Goal: Communication & Community: Answer question/provide support

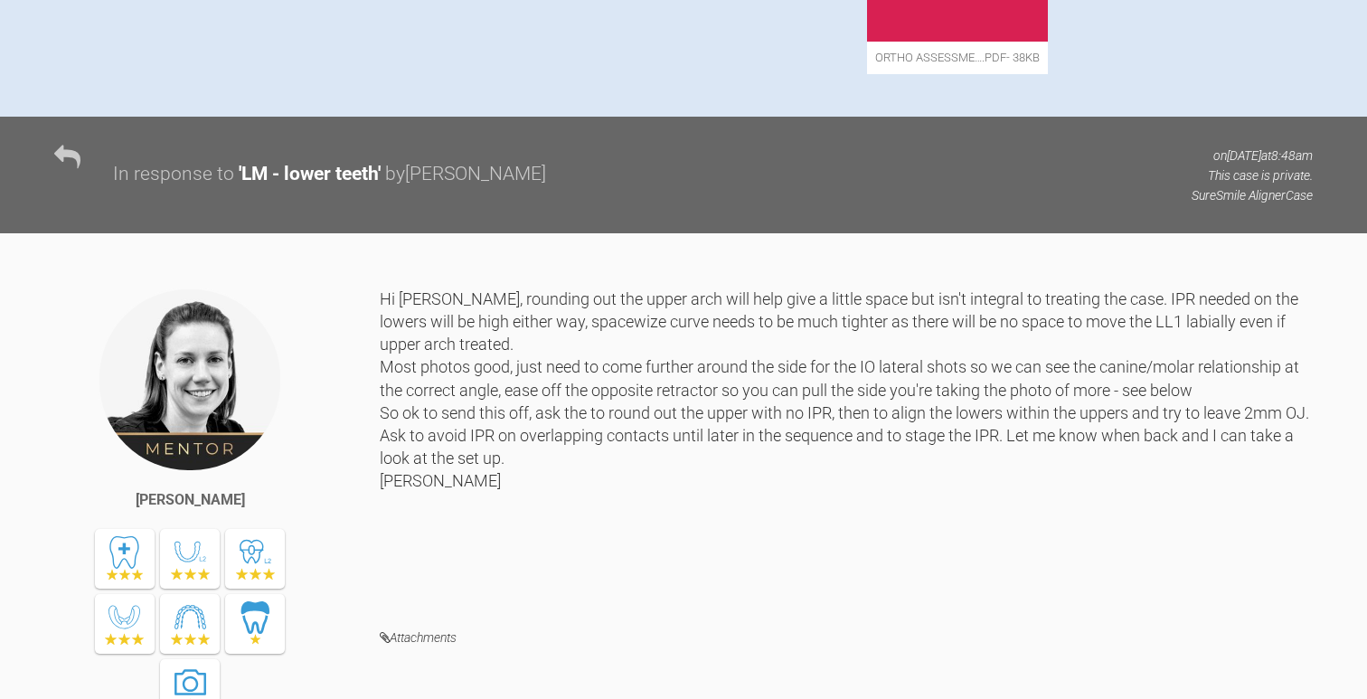
scroll to position [554, 0]
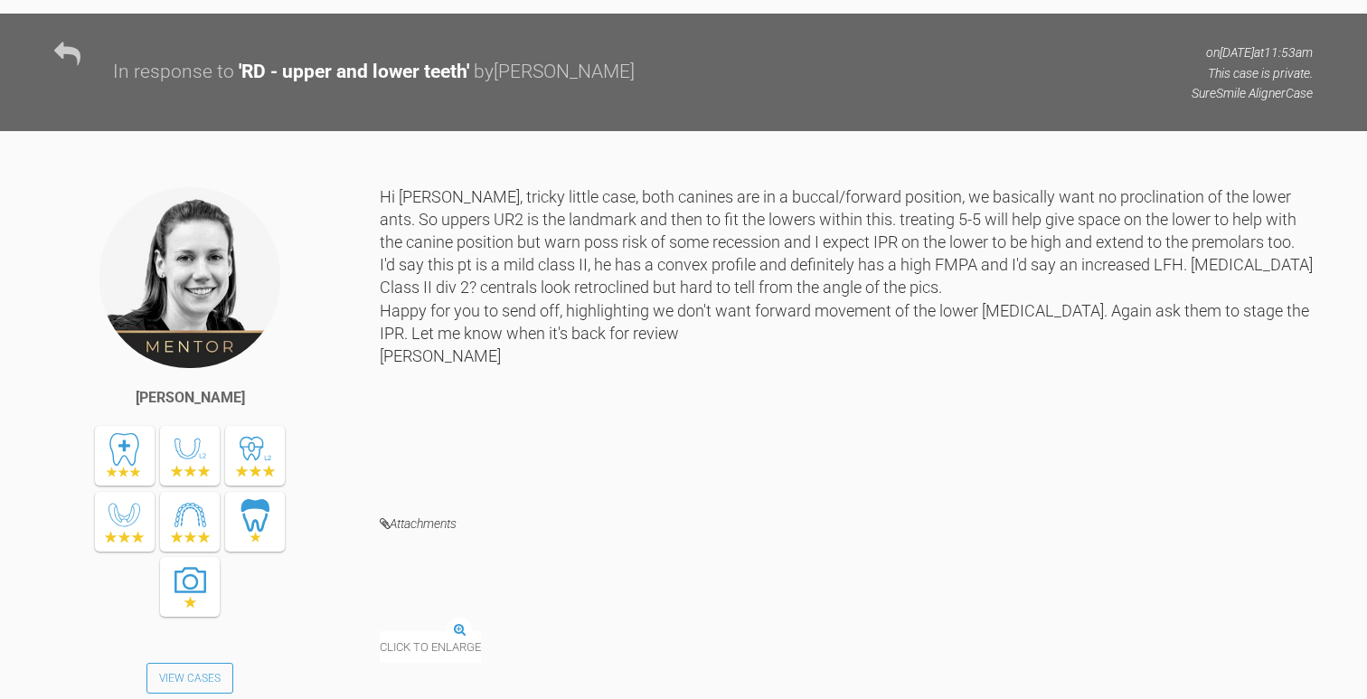
scroll to position [1269, 0]
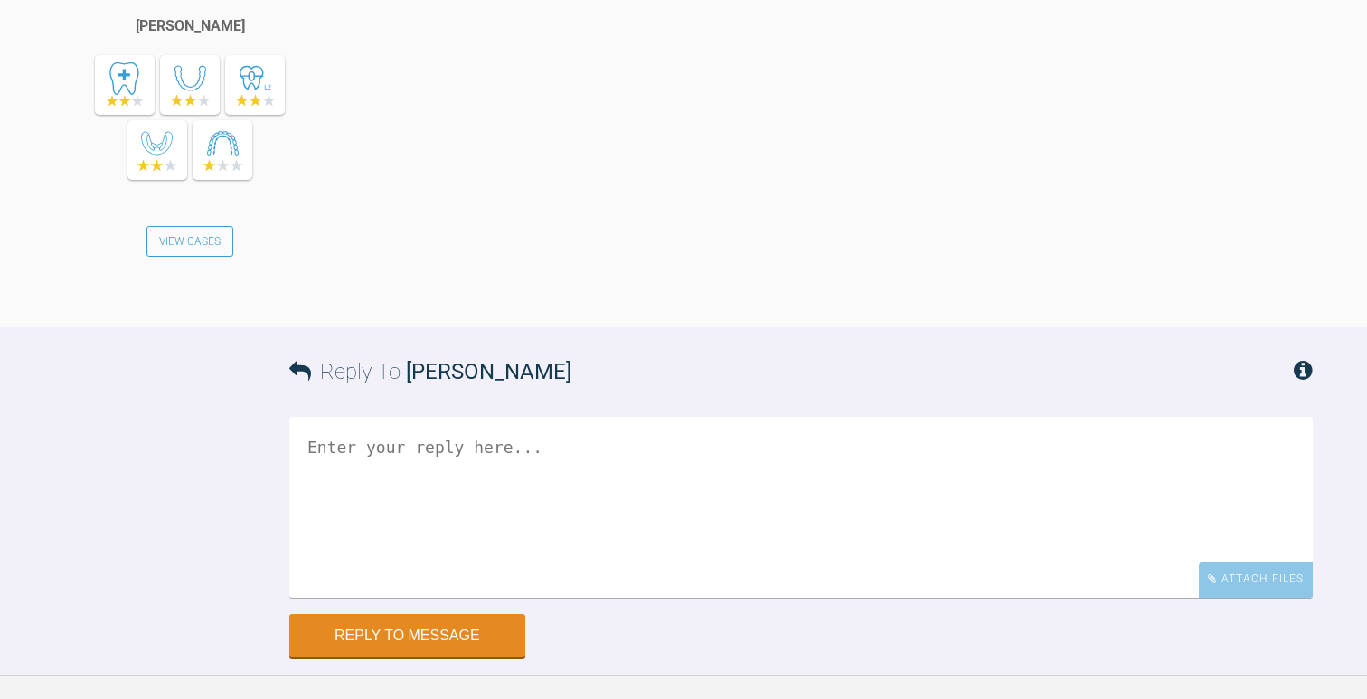
scroll to position [6105, 0]
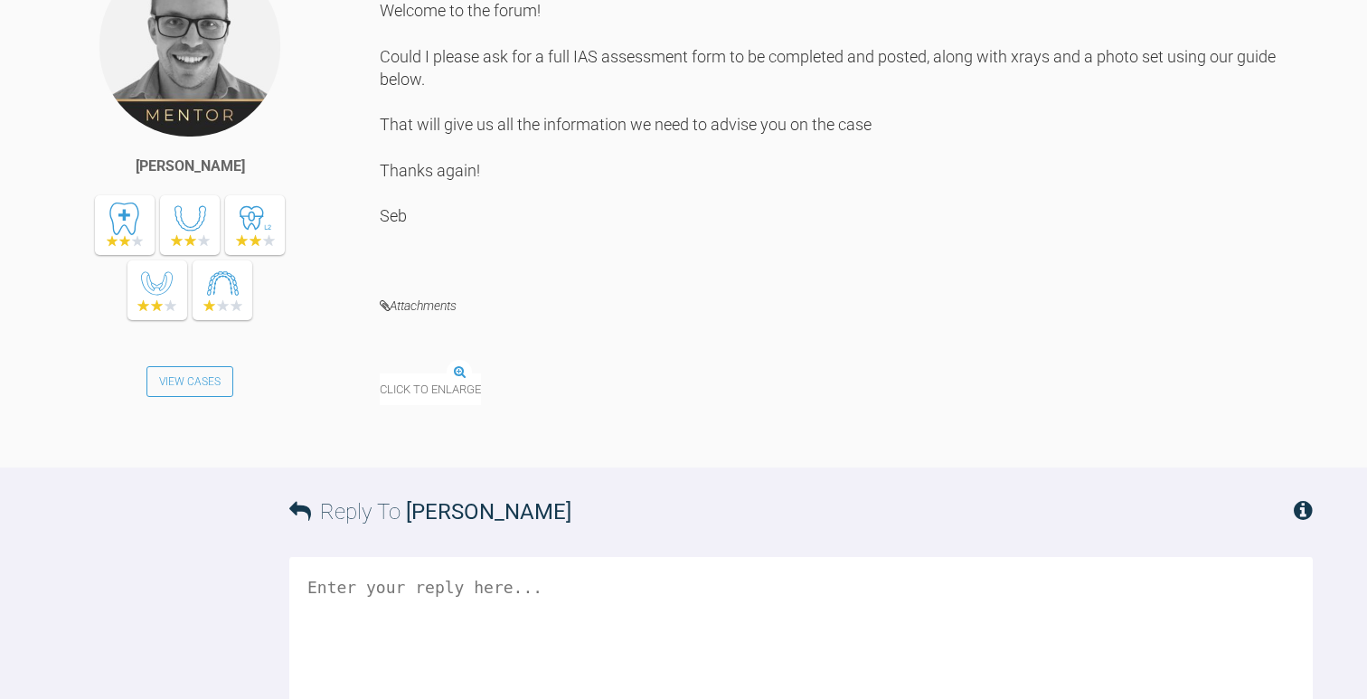
scroll to position [795, 0]
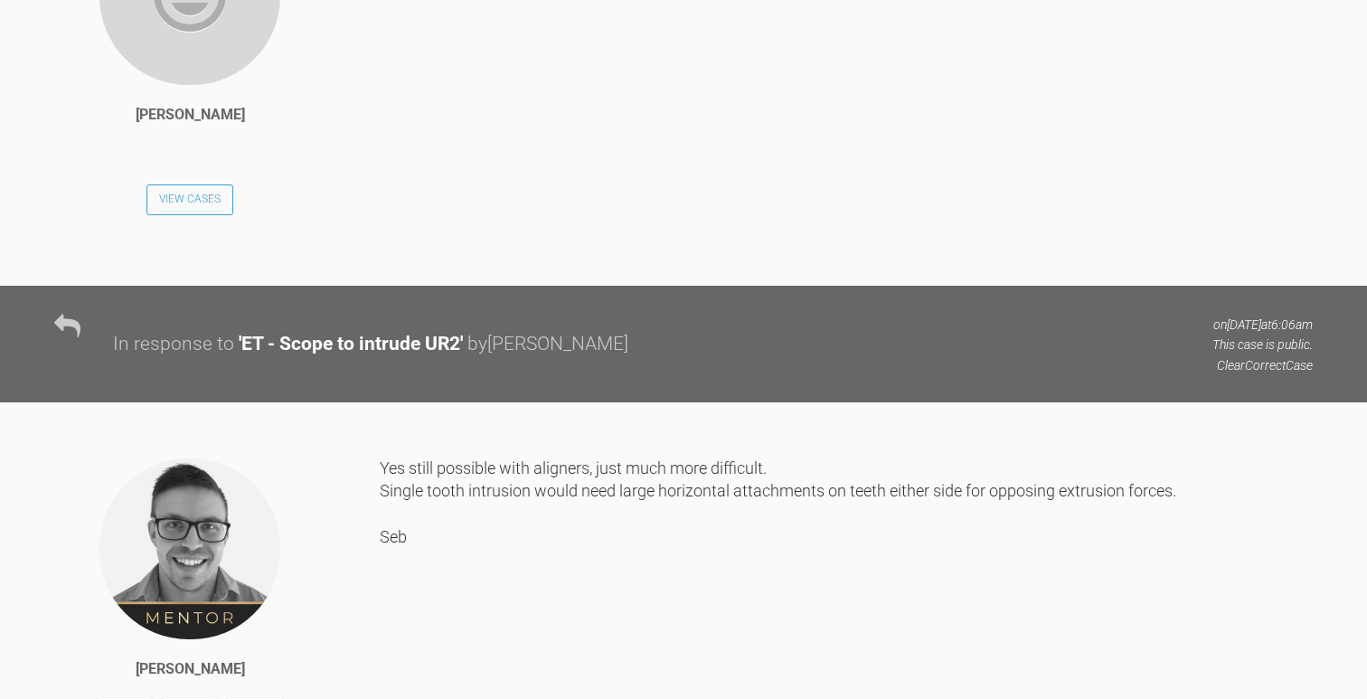
scroll to position [1812, 0]
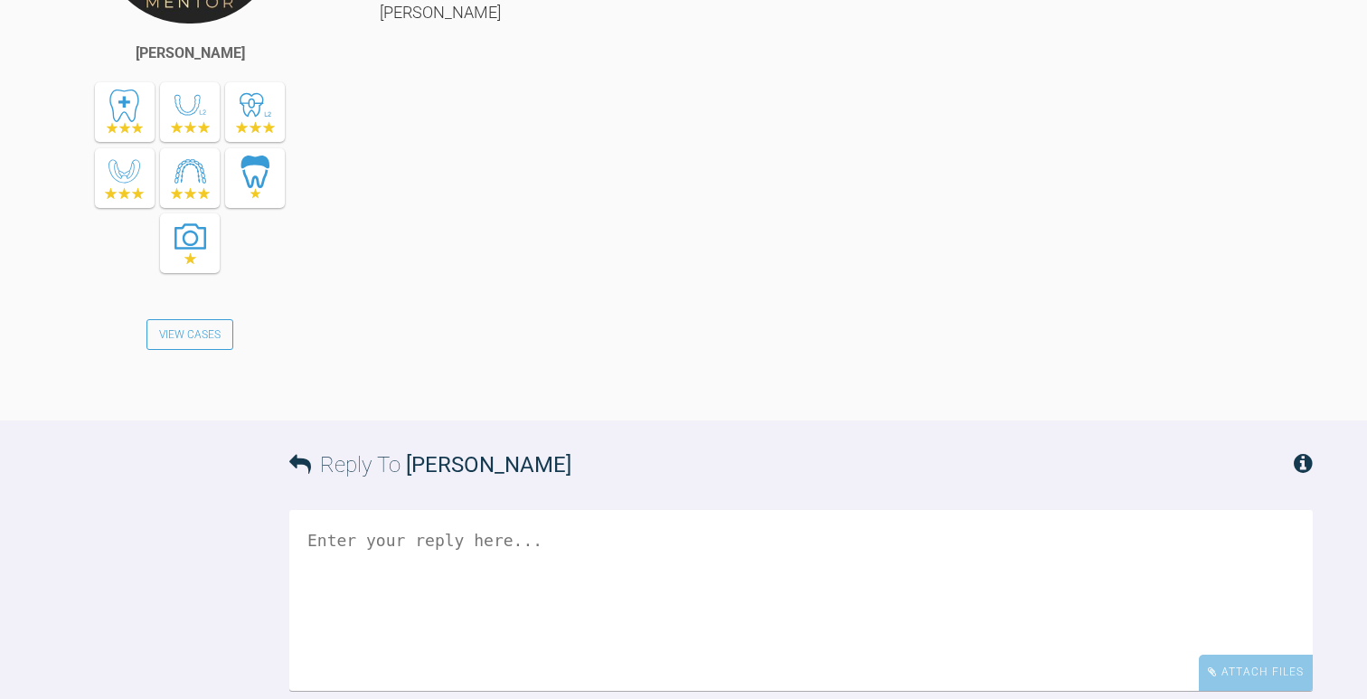
scroll to position [3317, 0]
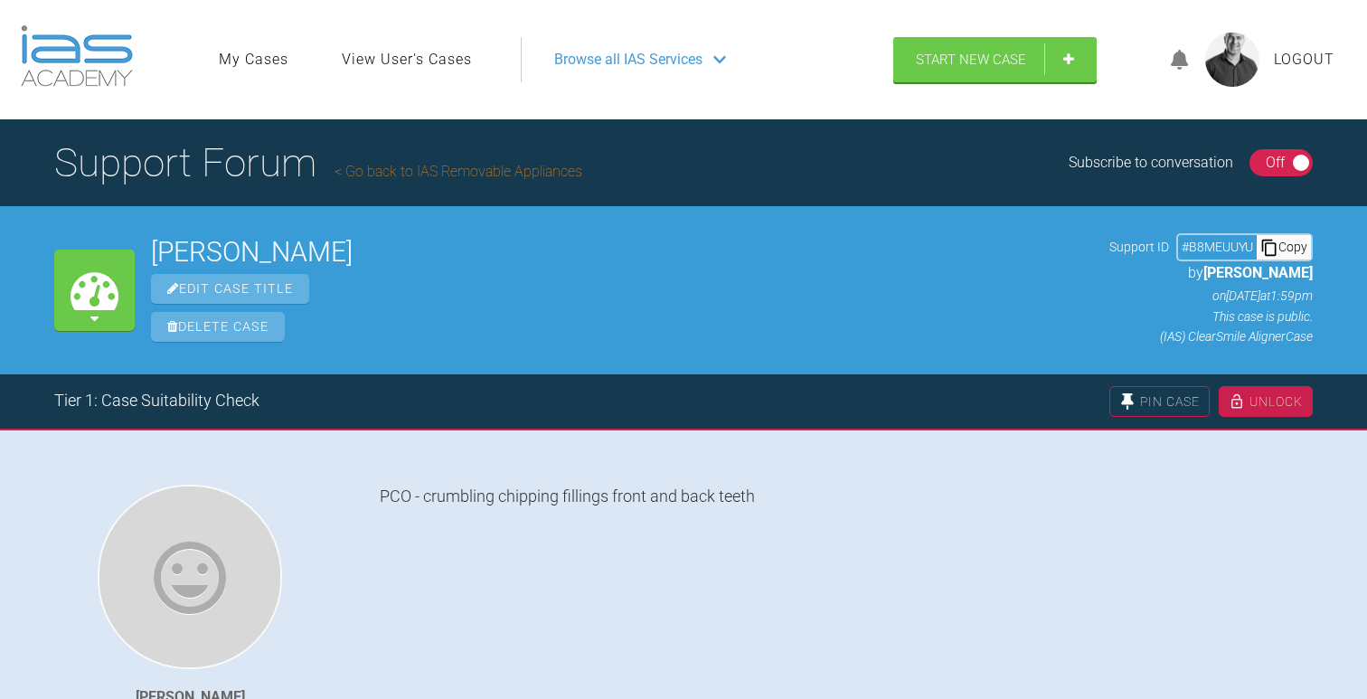
click at [402, 172] on link "Go back to IAS Removable Appliances" at bounding box center [459, 171] width 248 height 17
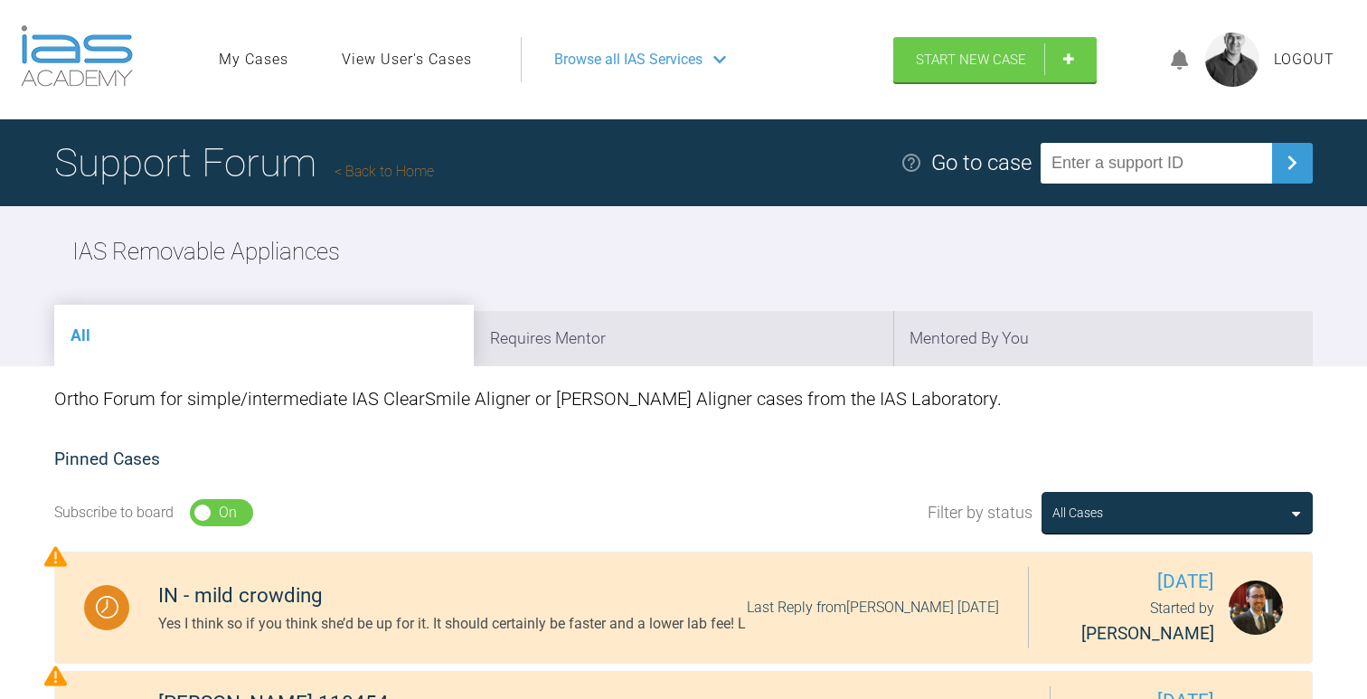
click at [392, 173] on link "Back to Home" at bounding box center [384, 171] width 99 height 17
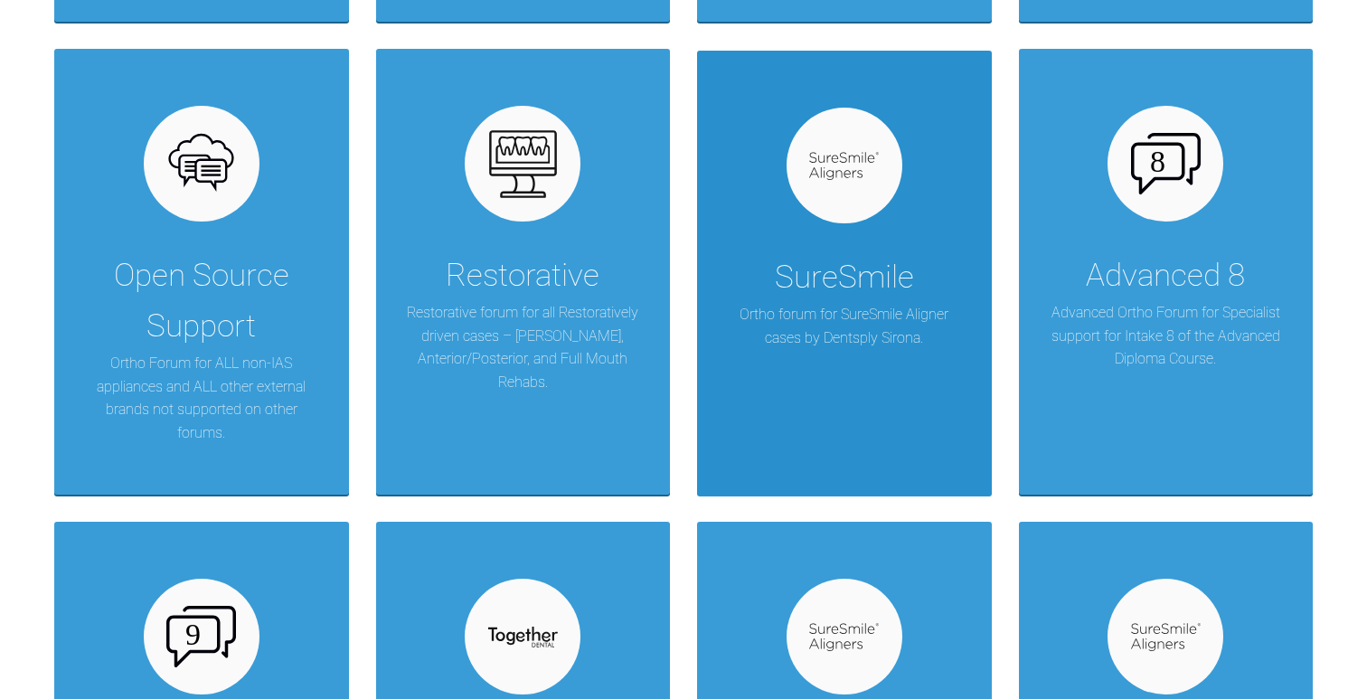
click at [823, 219] on div at bounding box center [845, 166] width 116 height 116
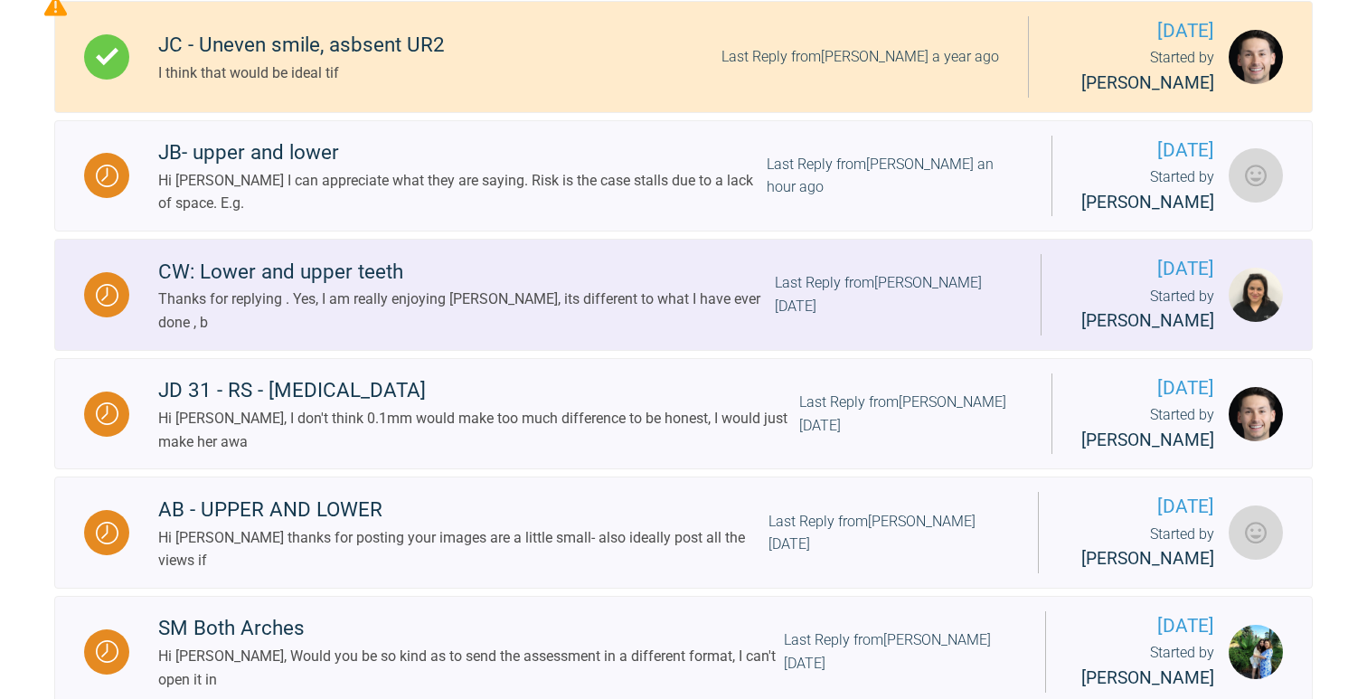
scroll to position [553, 0]
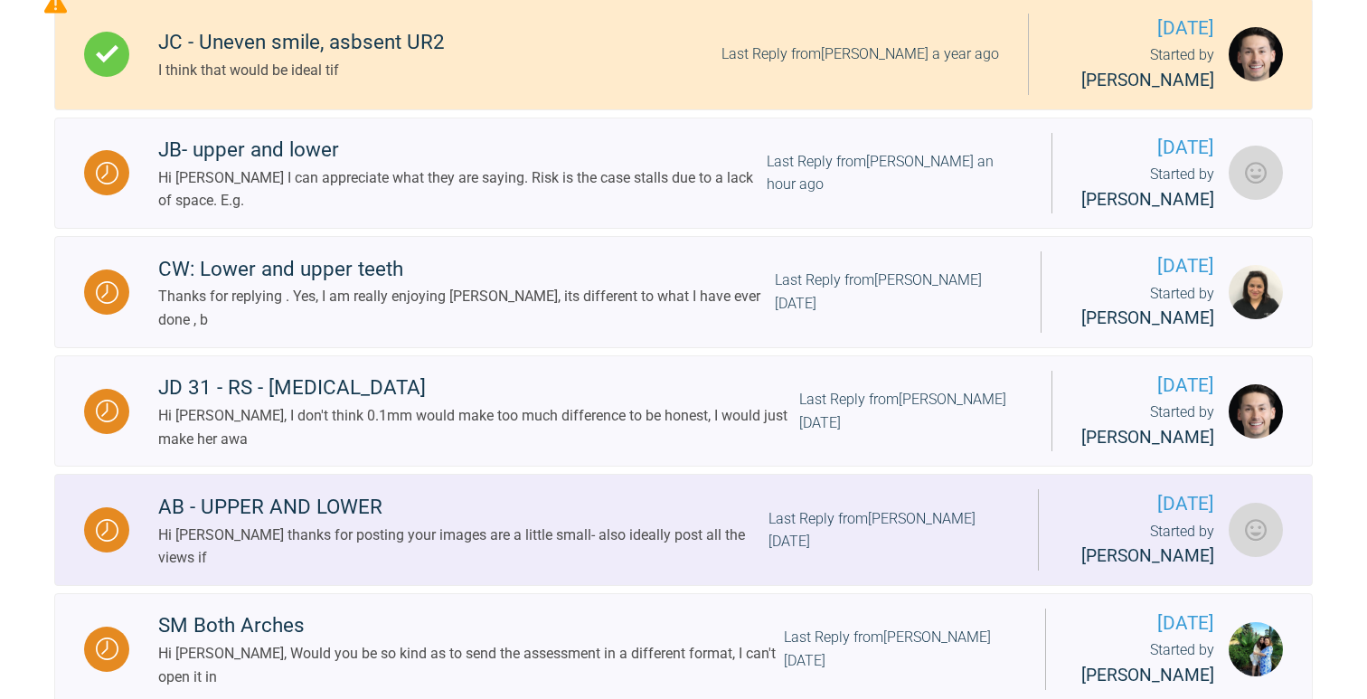
click at [233, 523] on div "AB - UPPER AND LOWER" at bounding box center [463, 507] width 610 height 33
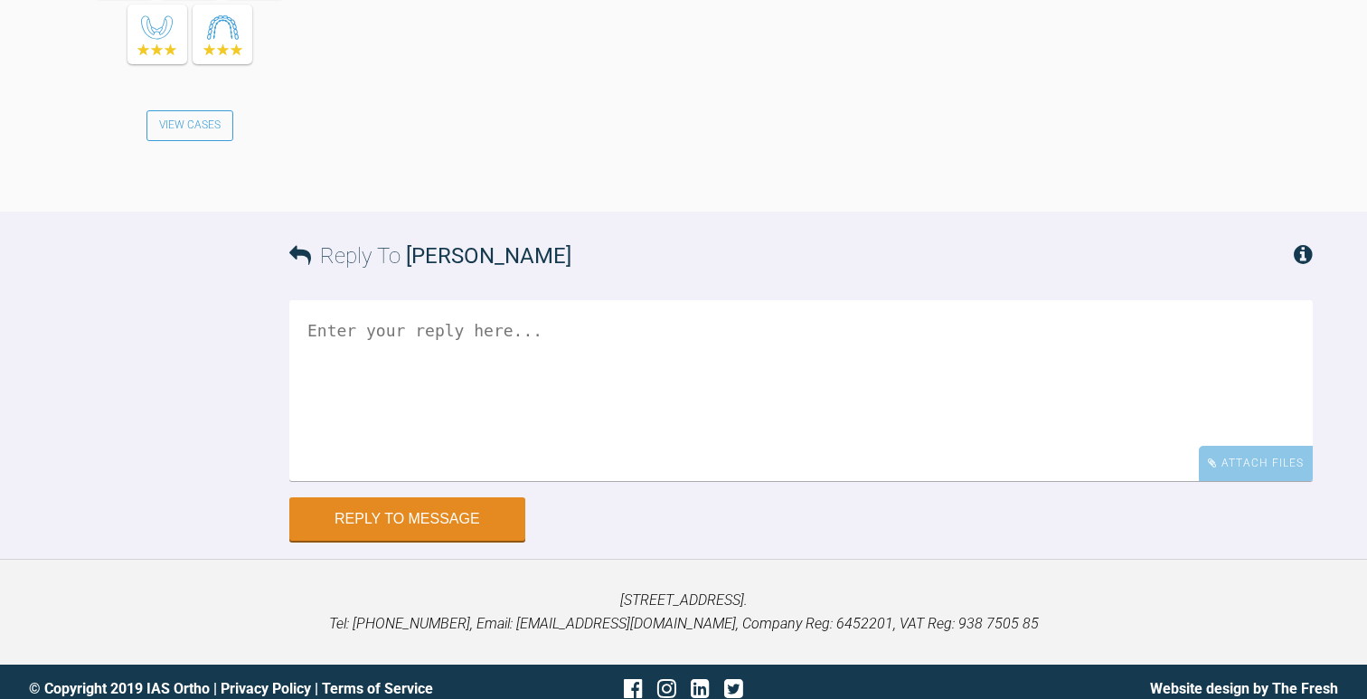
scroll to position [1342, 0]
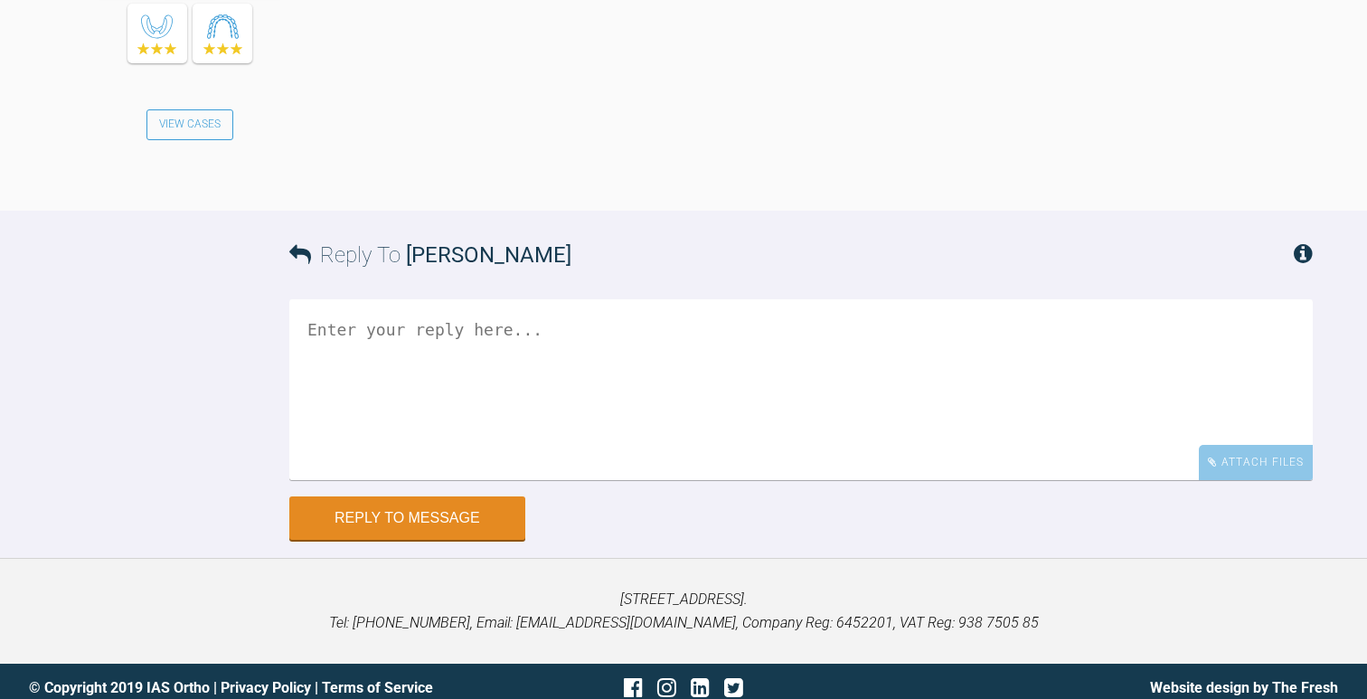
click at [475, 480] on textarea at bounding box center [800, 389] width 1023 height 181
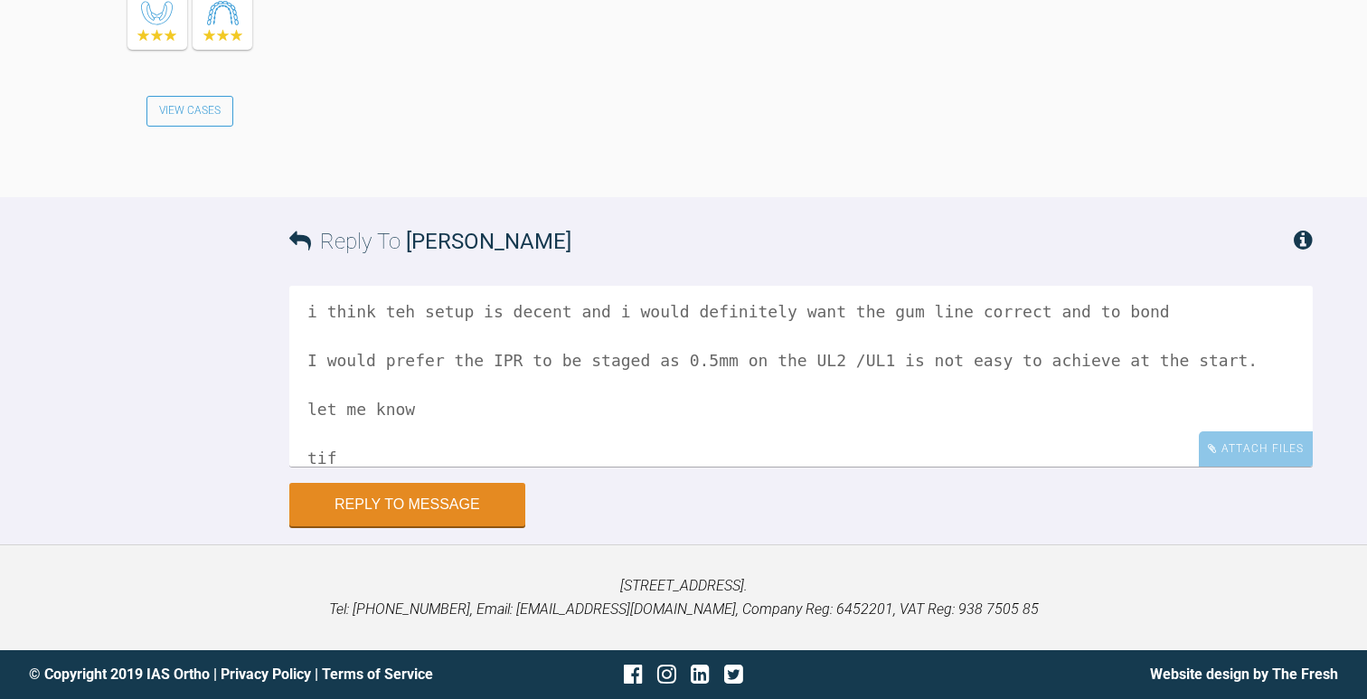
scroll to position [322, 0]
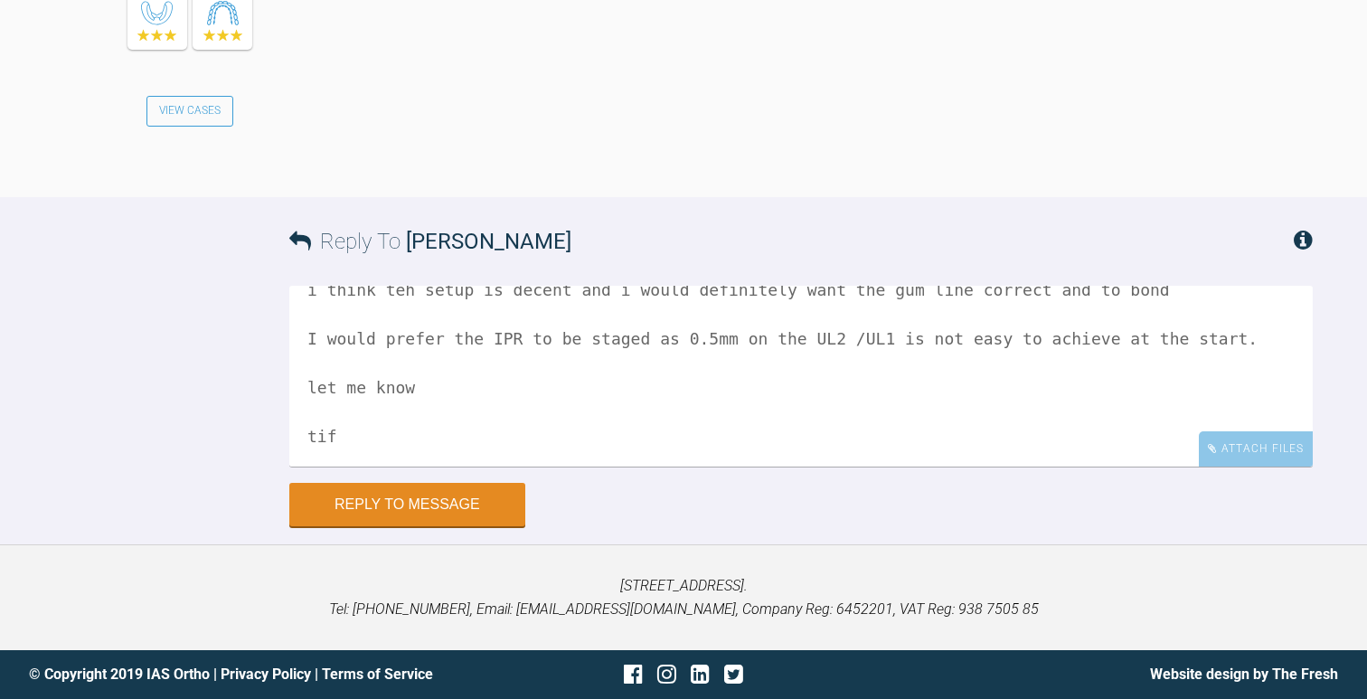
type textarea "hi claire ive had a look so firstly from a record perspective, there are not en…"
click at [424, 505] on button "Reply to Message" at bounding box center [407, 506] width 236 height 43
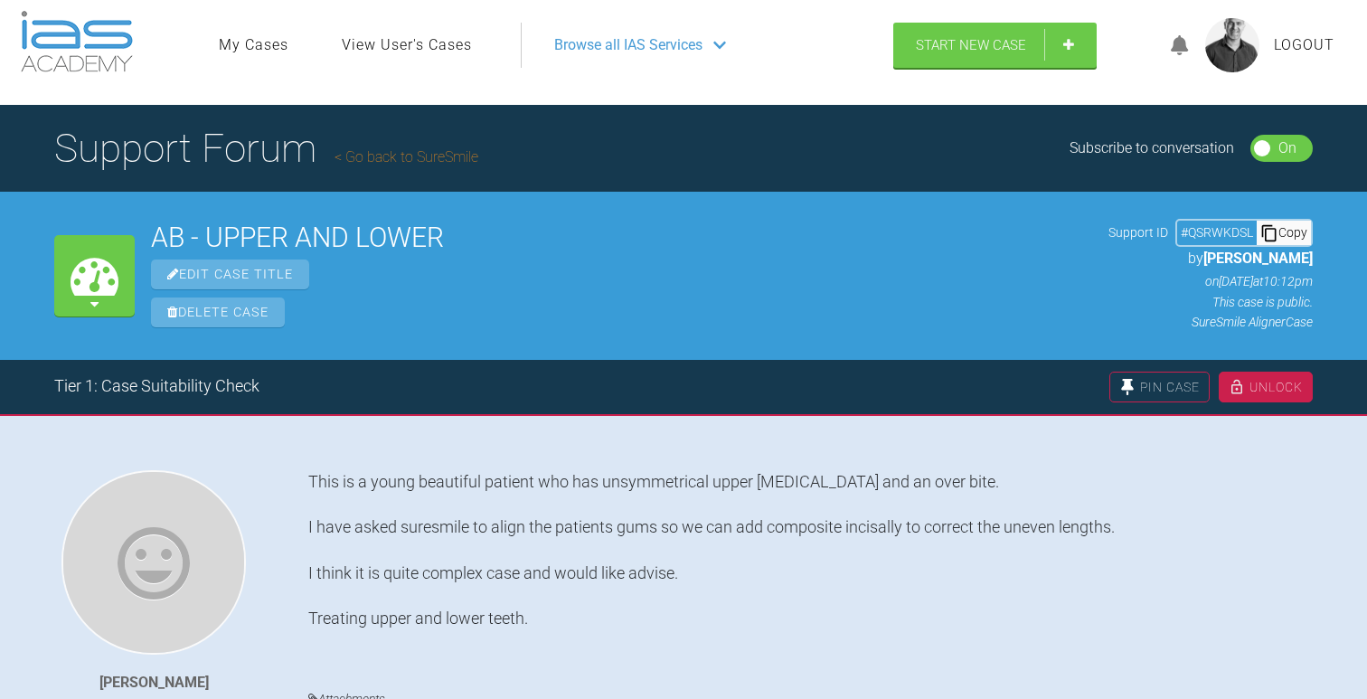
scroll to position [3, 0]
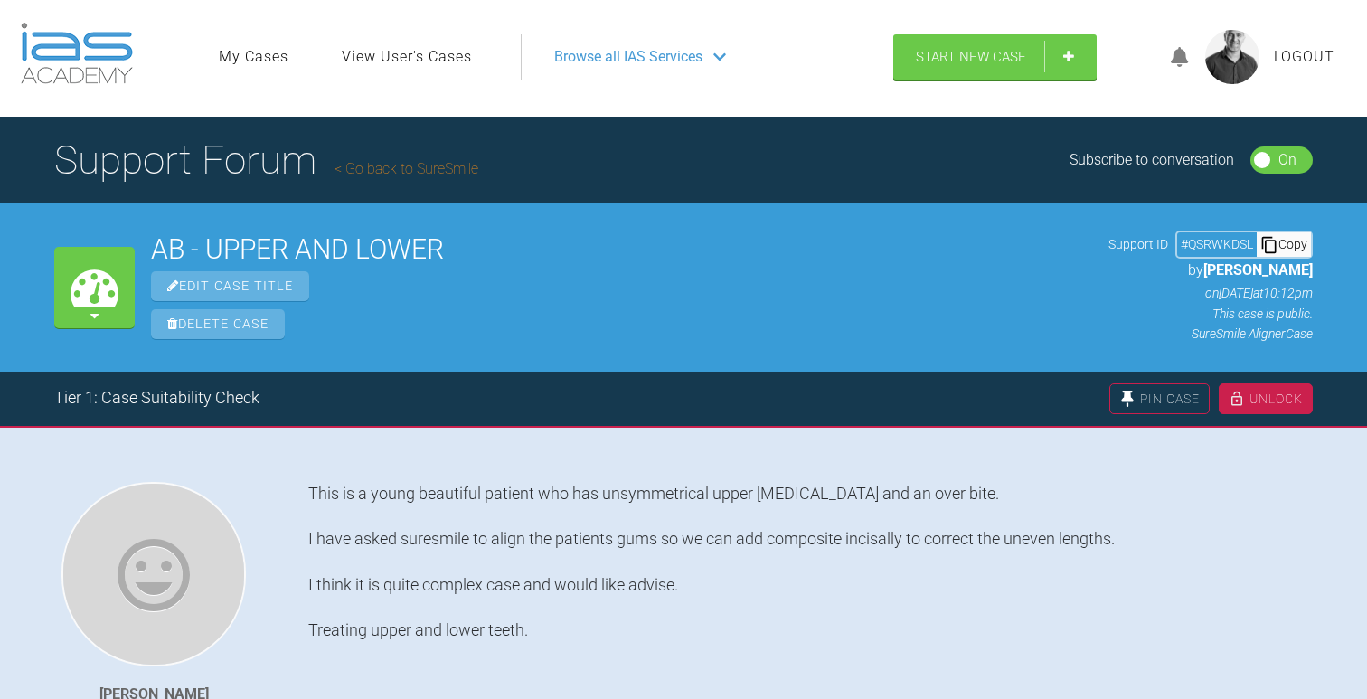
click at [1284, 56] on span "Logout" at bounding box center [1304, 57] width 61 height 24
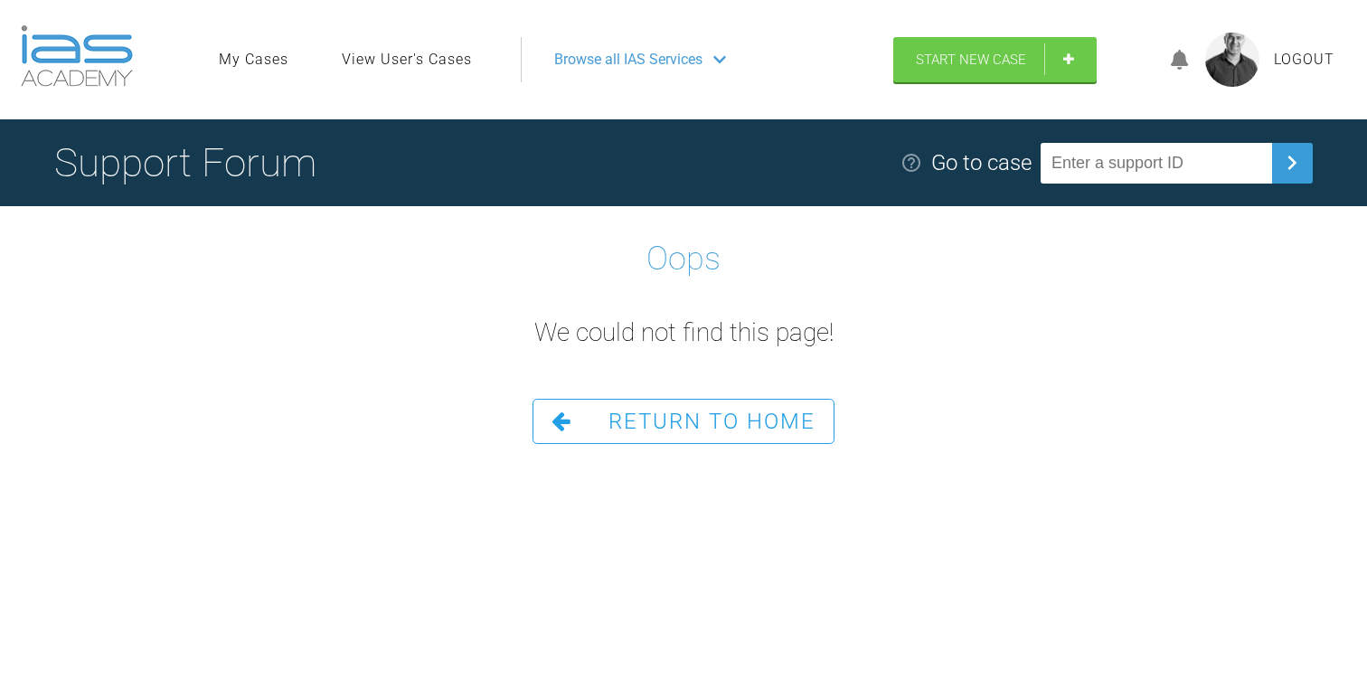
click at [1240, 55] on img at bounding box center [1232, 60] width 54 height 54
